Goal: Information Seeking & Learning: Learn about a topic

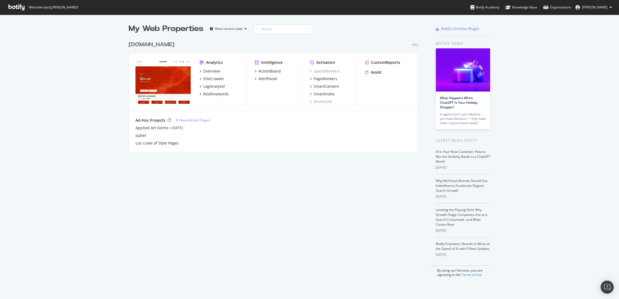
scroll to position [295, 609]
click at [15, 8] on icon at bounding box center [16, 7] width 16 height 6
click at [163, 43] on div "[DOMAIN_NAME]" at bounding box center [152, 45] width 46 height 8
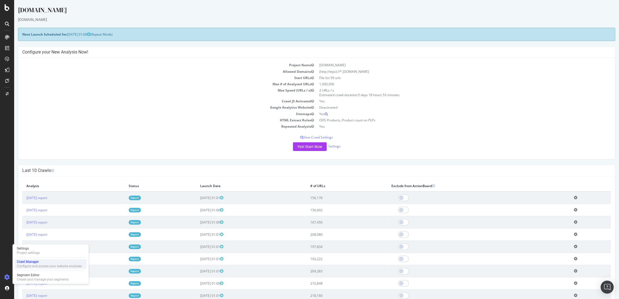
click at [37, 266] on div "Configure and access your website analyses" at bounding box center [49, 266] width 65 height 4
click at [47, 266] on div "Configure and access your website analyses" at bounding box center [49, 266] width 65 height 4
click at [335, 145] on link "Settings" at bounding box center [334, 146] width 12 height 5
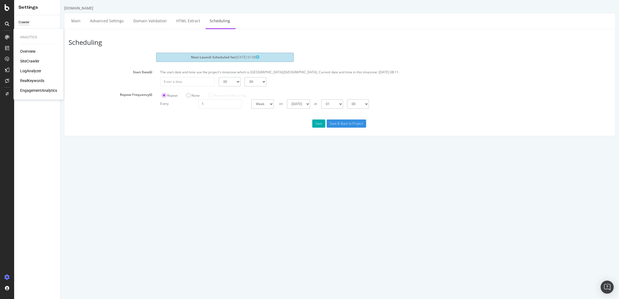
drag, startPoint x: 21, startPoint y: 49, endPoint x: 25, endPoint y: 49, distance: 3.5
click at [22, 49] on div "Overview" at bounding box center [27, 51] width 15 height 5
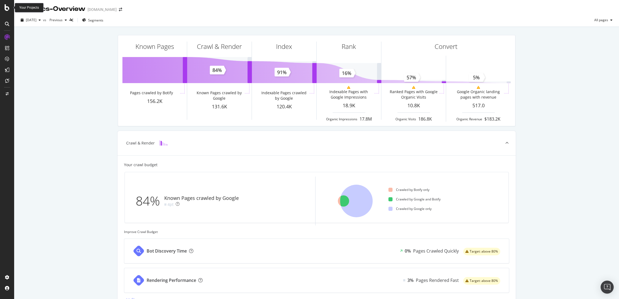
click at [5, 4] on icon at bounding box center [7, 7] width 5 height 7
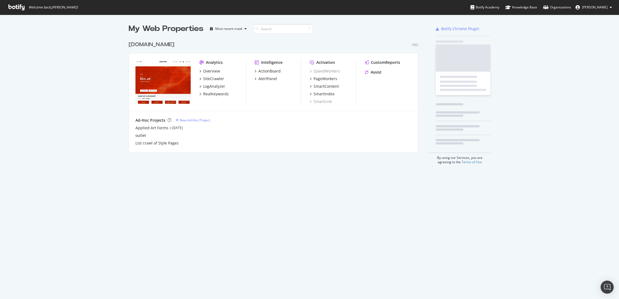
scroll to position [295, 609]
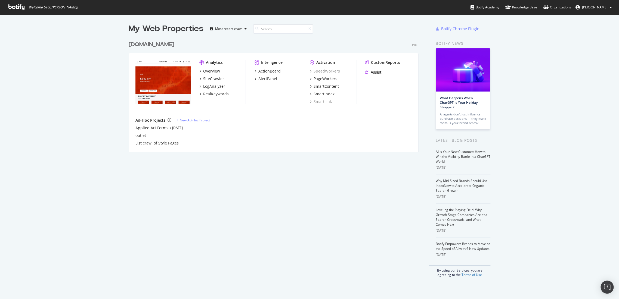
click at [160, 48] on div "[DOMAIN_NAME]" at bounding box center [152, 45] width 46 height 8
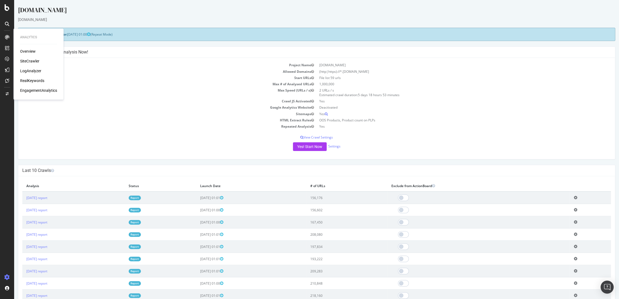
click at [36, 80] on div "RealKeywords" at bounding box center [32, 80] width 24 height 5
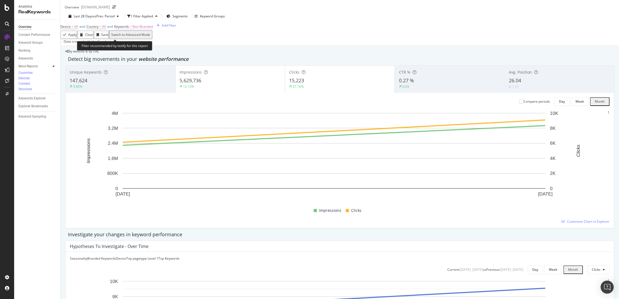
click at [153, 29] on span "Non-Branded" at bounding box center [142, 26] width 20 height 5
click at [141, 41] on span "Non-Branded" at bounding box center [136, 38] width 23 height 5
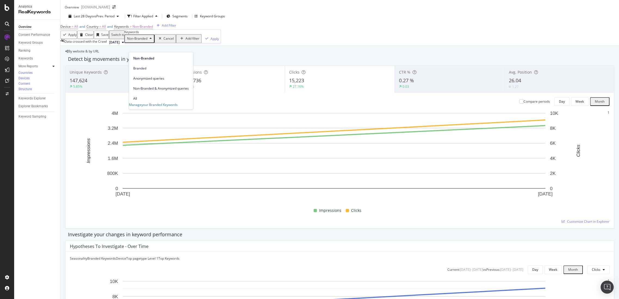
click at [142, 96] on span "All" at bounding box center [160, 98] width 55 height 5
click at [194, 41] on div "Apply" at bounding box center [198, 38] width 8 height 5
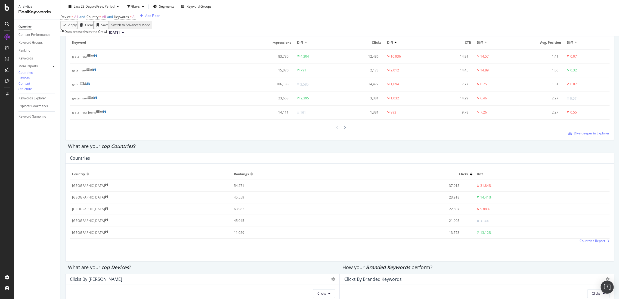
scroll to position [804, 0]
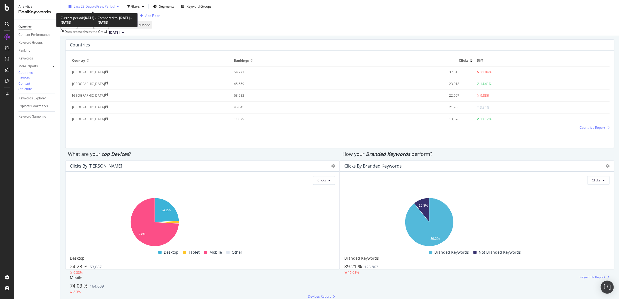
click at [109, 8] on span "vs Prev. Period" at bounding box center [103, 6] width 21 height 5
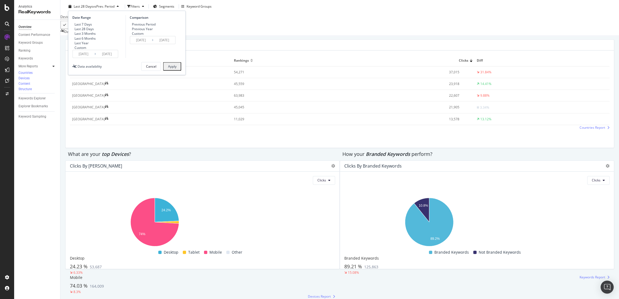
click at [133, 31] on div "Previous Year" at bounding box center [143, 29] width 26 height 5
type input "[DATE]"
click at [174, 68] on div "Apply" at bounding box center [172, 67] width 8 height 4
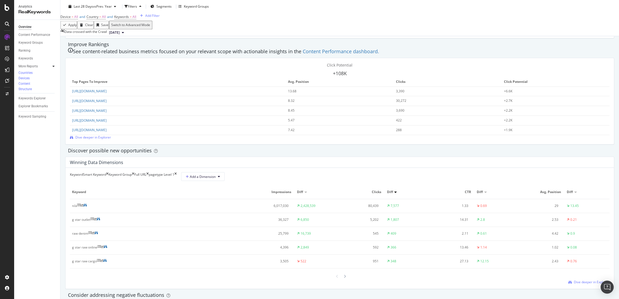
scroll to position [423, 0]
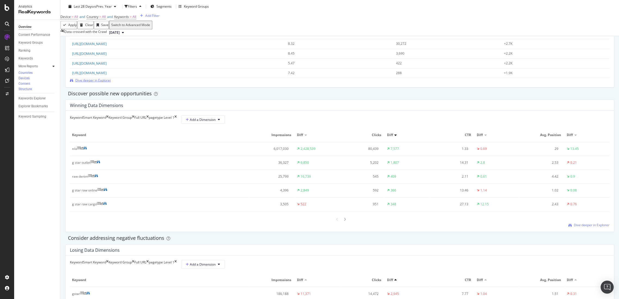
click at [111, 83] on span "Dive deeper in Explorer" at bounding box center [93, 80] width 36 height 5
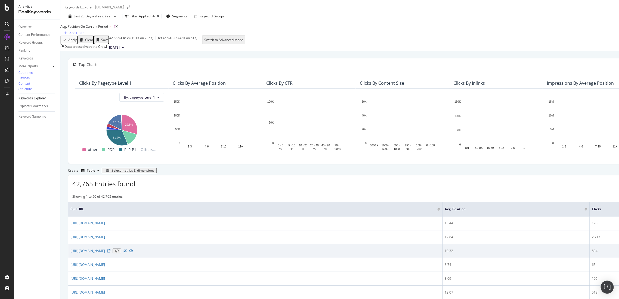
scroll to position [60, 0]
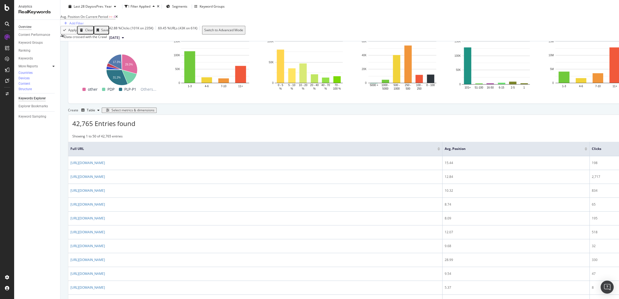
click at [20, 25] on div "Overview" at bounding box center [24, 27] width 13 height 6
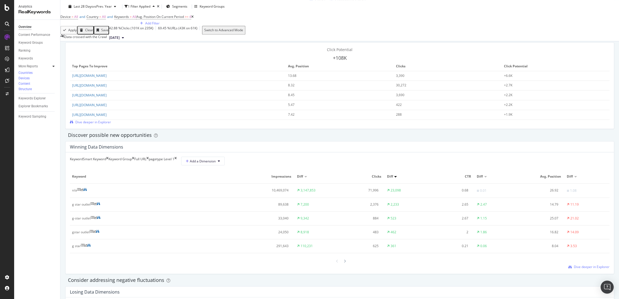
scroll to position [351, 0]
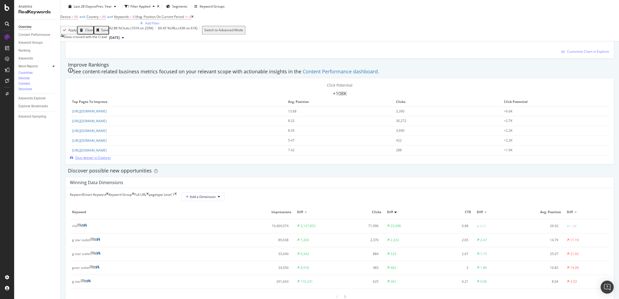
click at [111, 160] on span "Dive deeper in Explorer" at bounding box center [93, 157] width 36 height 5
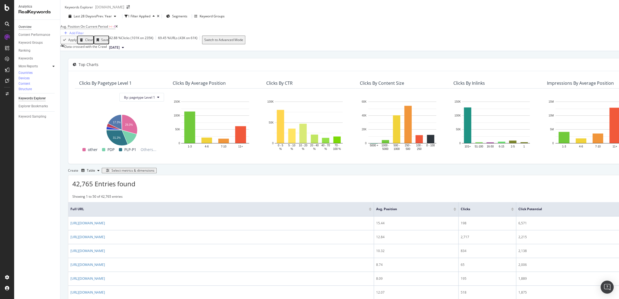
click at [26, 28] on div "Overview" at bounding box center [24, 27] width 13 height 6
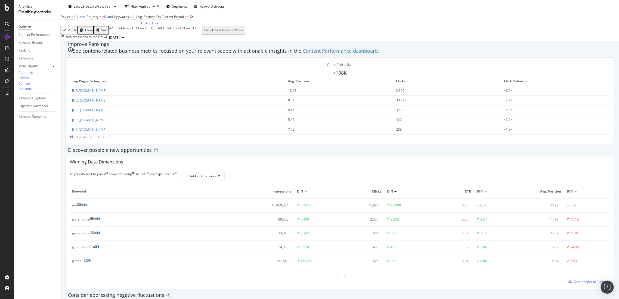
scroll to position [453, 0]
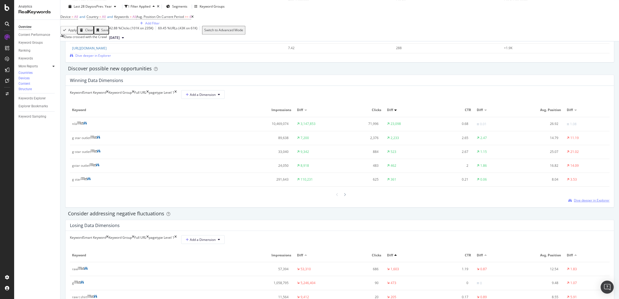
click at [583, 203] on span "Dive deeper in Explorer" at bounding box center [592, 200] width 36 height 5
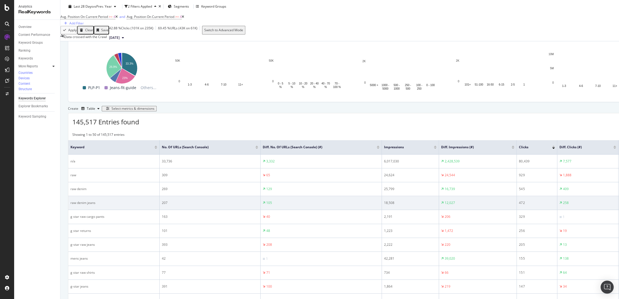
scroll to position [121, 0]
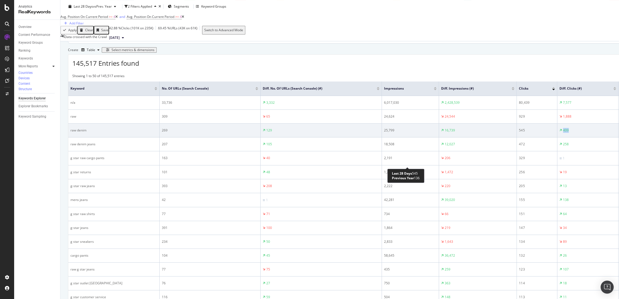
drag, startPoint x: 413, startPoint y: 166, endPoint x: 403, endPoint y: 165, distance: 9.8
click at [559, 133] on div "409" at bounding box center [587, 130] width 57 height 5
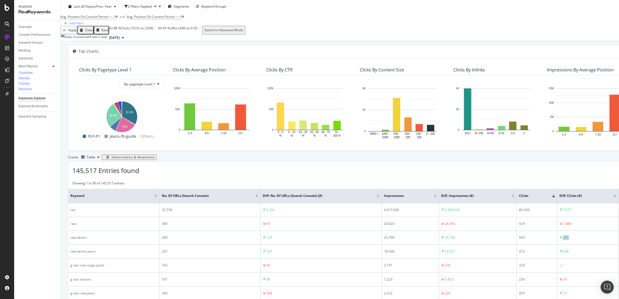
scroll to position [0, 0]
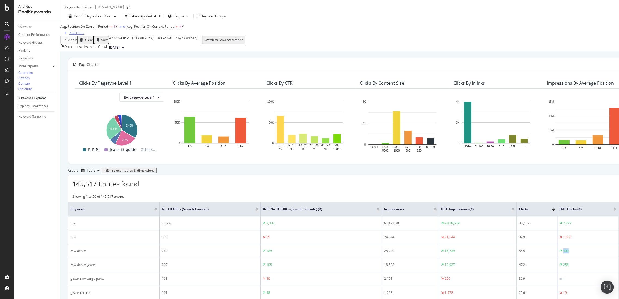
click at [84, 35] on div "Add Filter" at bounding box center [76, 33] width 14 height 5
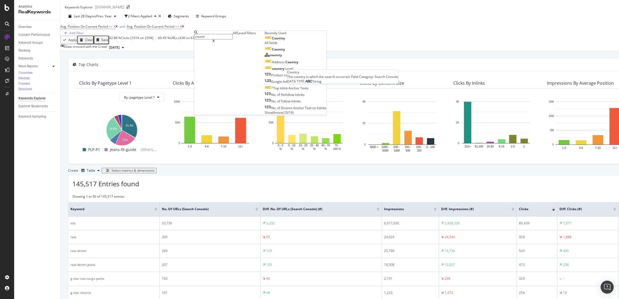
type input "countr"
click at [264, 40] on div "Country" at bounding box center [274, 38] width 20 height 4
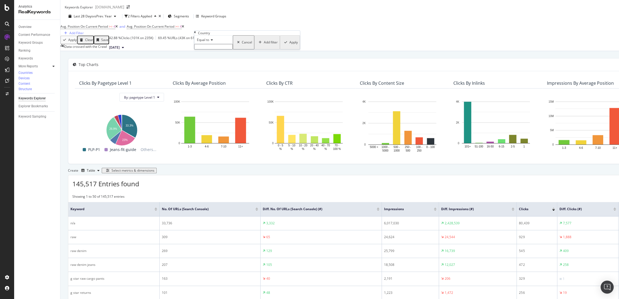
click at [212, 49] on input "text" at bounding box center [213, 46] width 39 height 5
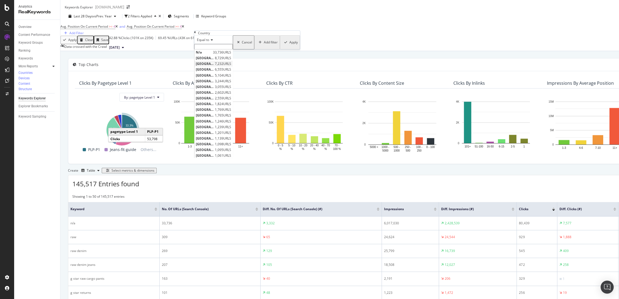
click at [213, 66] on span "[GEOGRAPHIC_DATA]" at bounding box center [205, 63] width 18 height 5
type input "[GEOGRAPHIC_DATA]"
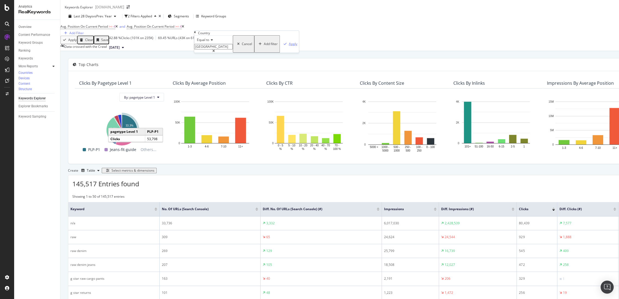
drag, startPoint x: 254, startPoint y: 67, endPoint x: 11, endPoint y: 221, distance: 287.7
click at [289, 46] on div "Apply" at bounding box center [293, 44] width 8 height 5
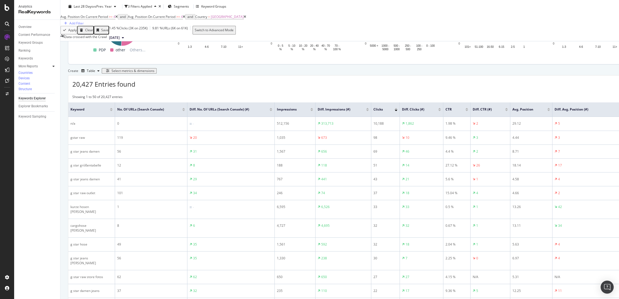
scroll to position [60, 0]
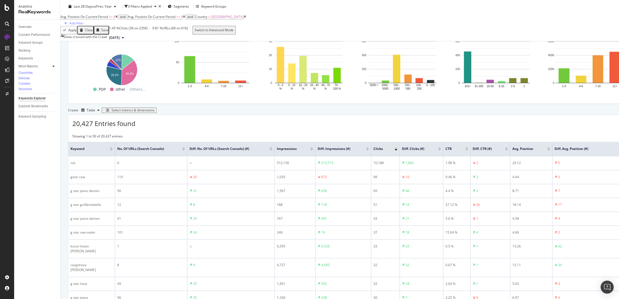
click at [185, 18] on icon at bounding box center [184, 16] width 2 height 3
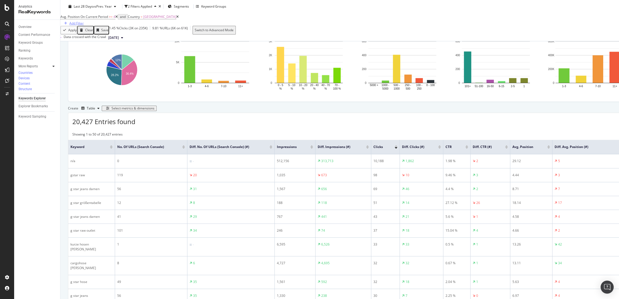
click at [84, 21] on div "Add Filter" at bounding box center [76, 23] width 14 height 5
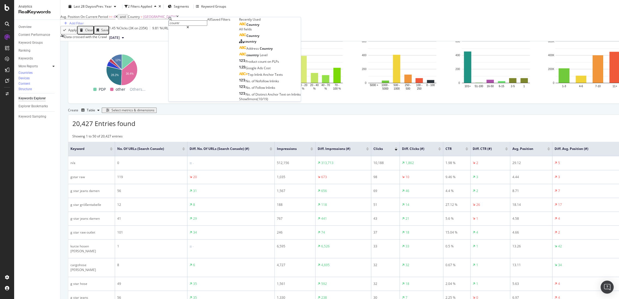
click at [350, 115] on div "Create Table Select metrics & dimensions" at bounding box center [457, 110] width 779 height 9
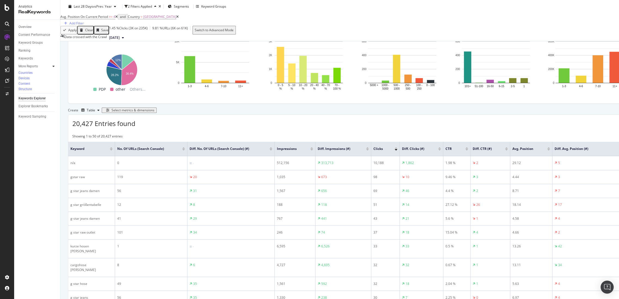
click at [157, 113] on button "Select metrics & dimensions" at bounding box center [129, 110] width 55 height 5
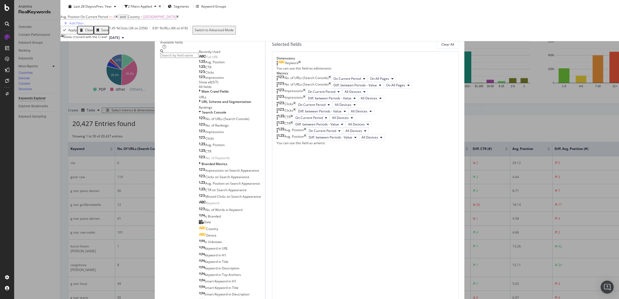
click at [331, 82] on icon "times" at bounding box center [329, 79] width 2 height 7
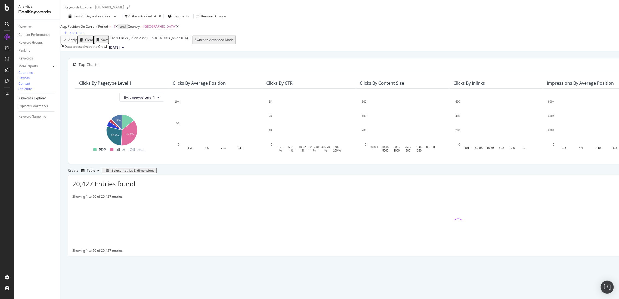
scroll to position [9, 0]
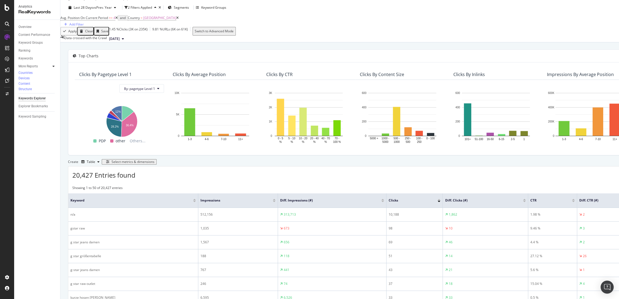
click at [381, 202] on div at bounding box center [382, 201] width 3 height 1
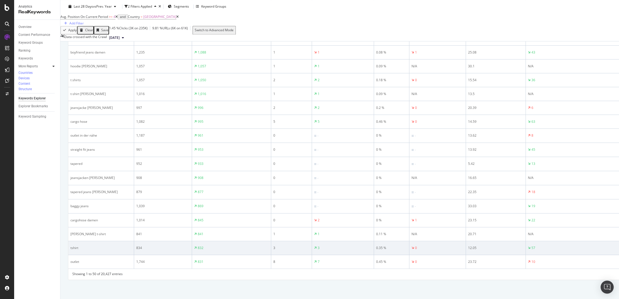
scroll to position [675, 0]
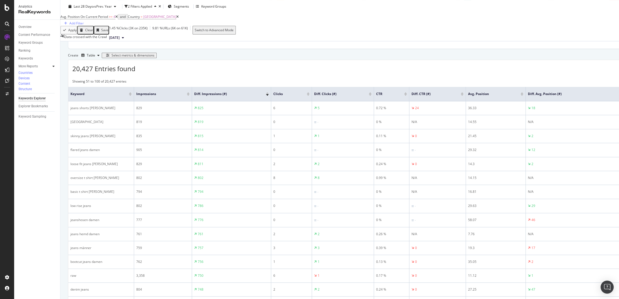
scroll to position [70, 0]
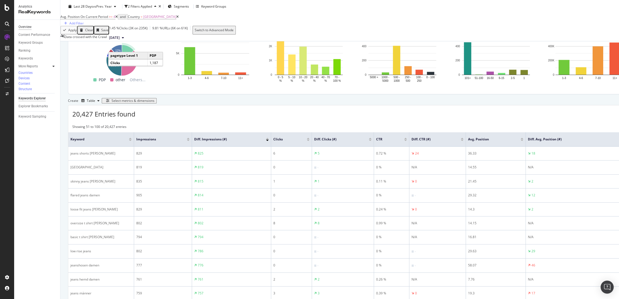
click at [26, 26] on div "Overview" at bounding box center [24, 27] width 13 height 6
